Goal: Information Seeking & Learning: Learn about a topic

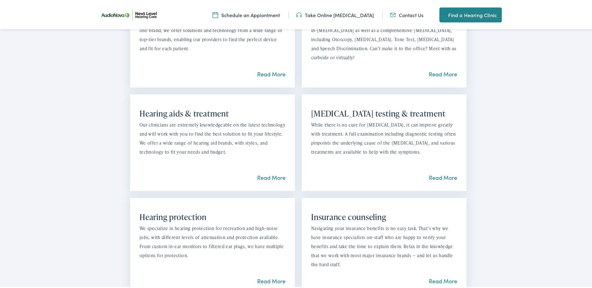
scroll to position [558, 0]
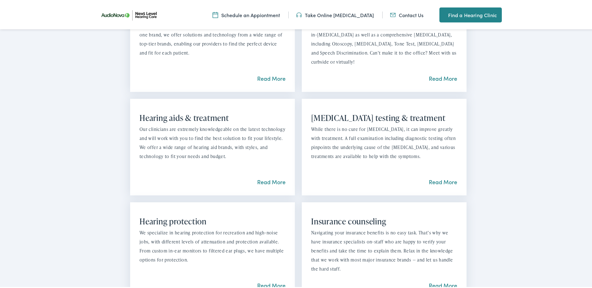
click at [434, 185] on link "Read More" at bounding box center [443, 181] width 28 height 8
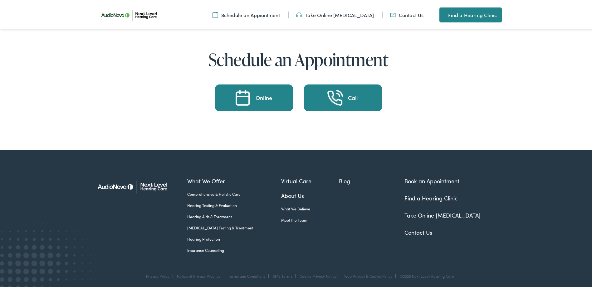
scroll to position [1700, 0]
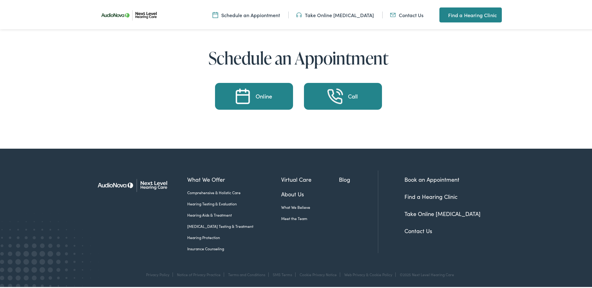
click at [211, 226] on link "[MEDICAL_DATA] Testing & Treatment" at bounding box center [234, 225] width 94 height 6
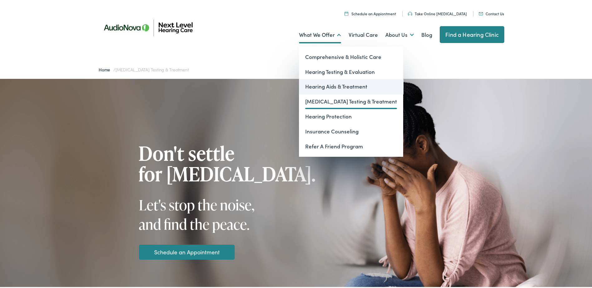
click at [330, 84] on link "Hearing Aids & Treatment" at bounding box center [351, 85] width 104 height 15
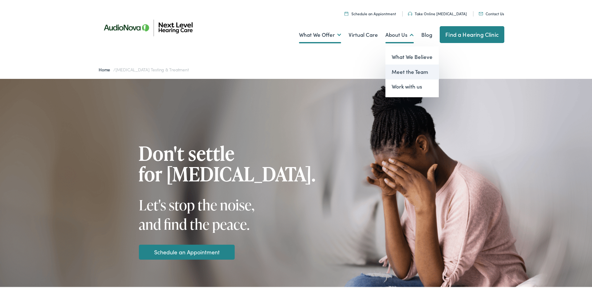
click at [399, 74] on link "Meet the Team" at bounding box center [411, 70] width 53 height 15
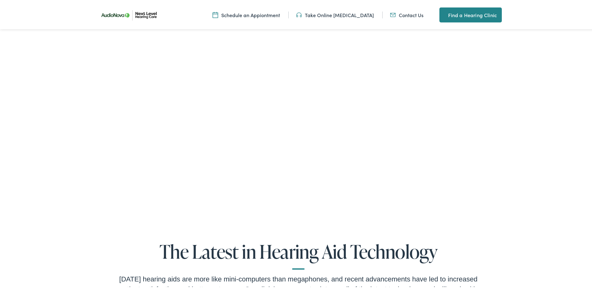
scroll to position [442, 0]
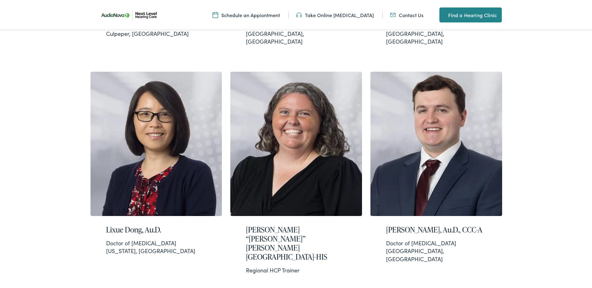
scroll to position [618, 0]
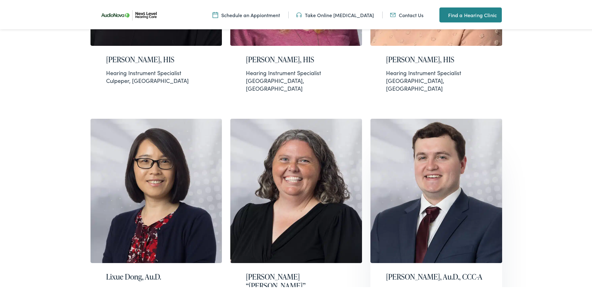
click at [464, 167] on img at bounding box center [436, 190] width 132 height 145
